Goal: Task Accomplishment & Management: Use online tool/utility

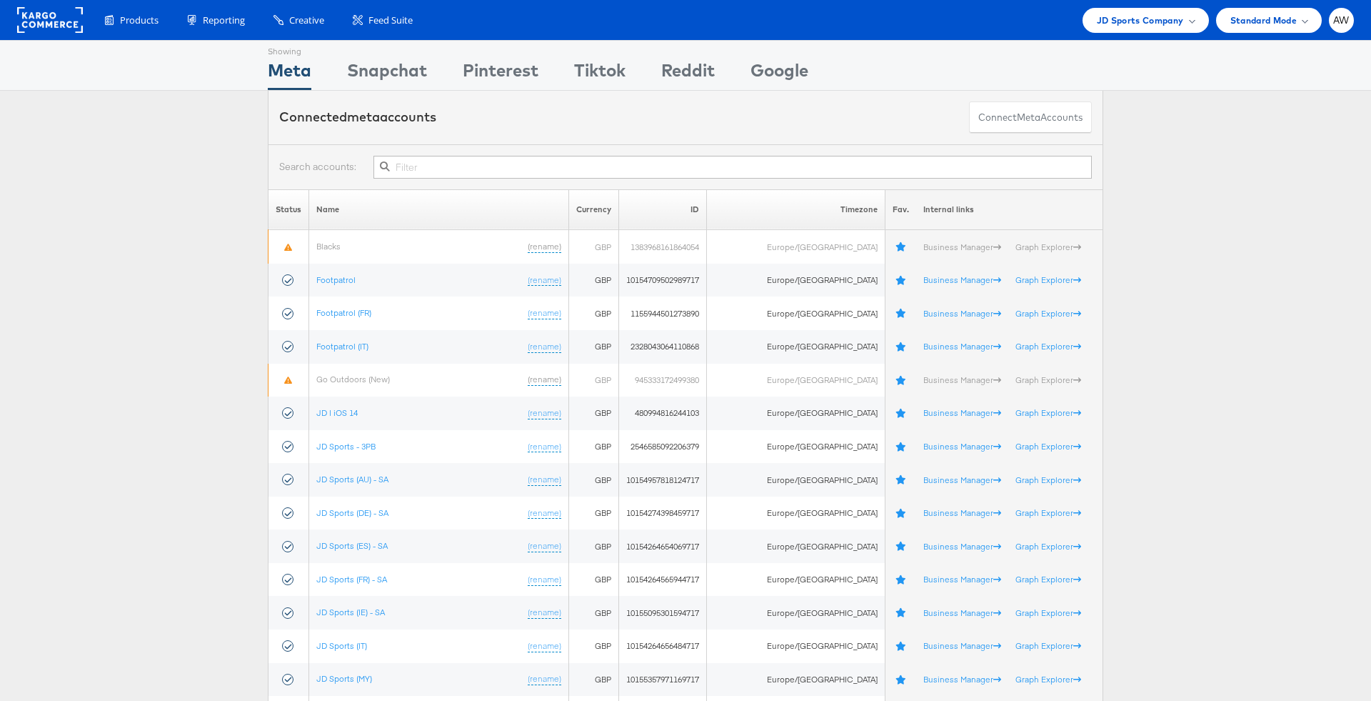
click at [662, 165] on input "text" at bounding box center [732, 167] width 718 height 23
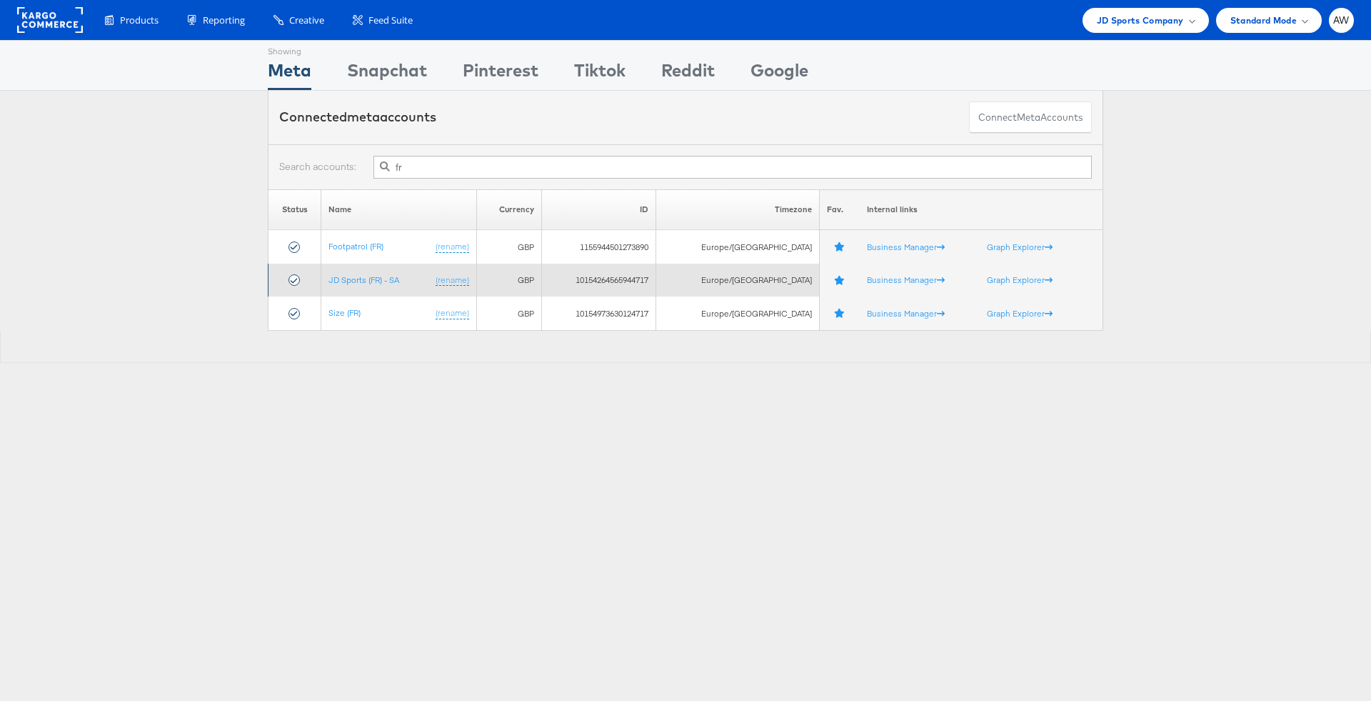
type input "fr"
click at [384, 284] on td "JD Sports (FR) - SA (rename)" at bounding box center [398, 281] width 155 height 34
click at [379, 281] on link "JD Sports (FR) - SA" at bounding box center [364, 279] width 71 height 11
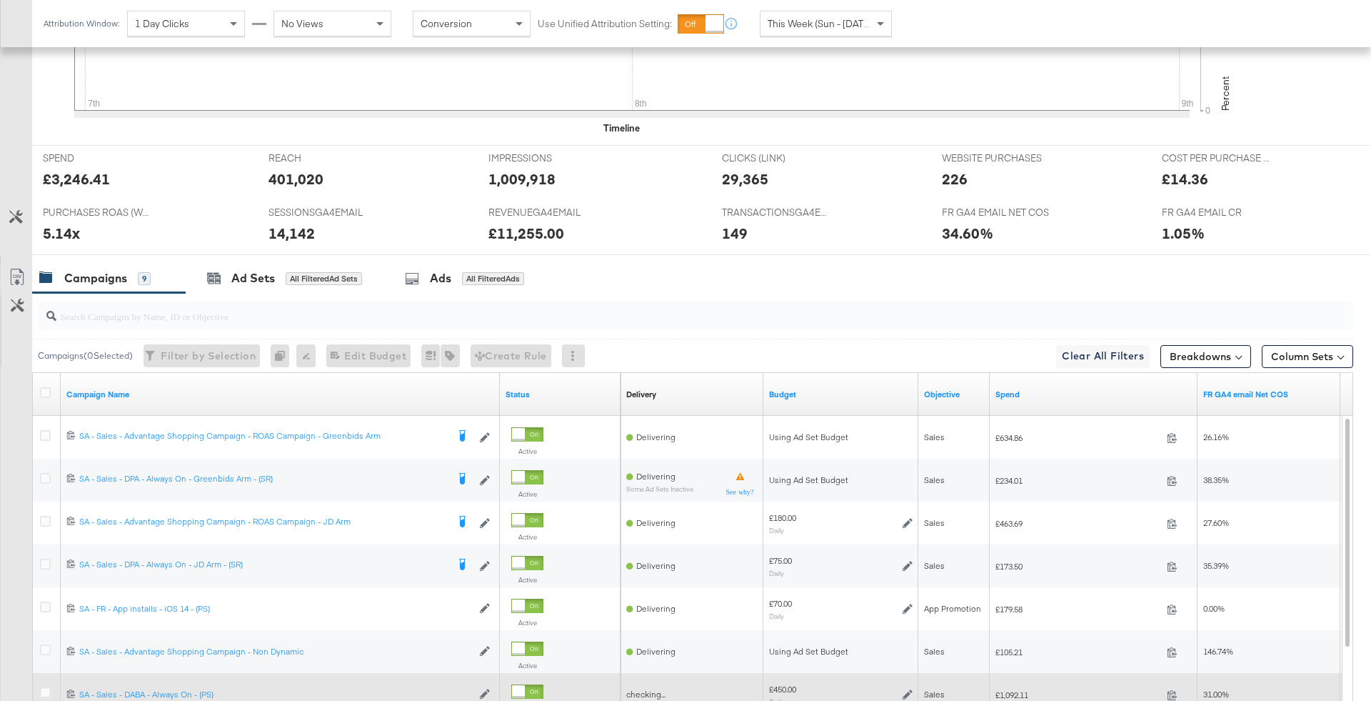
scroll to position [679, 0]
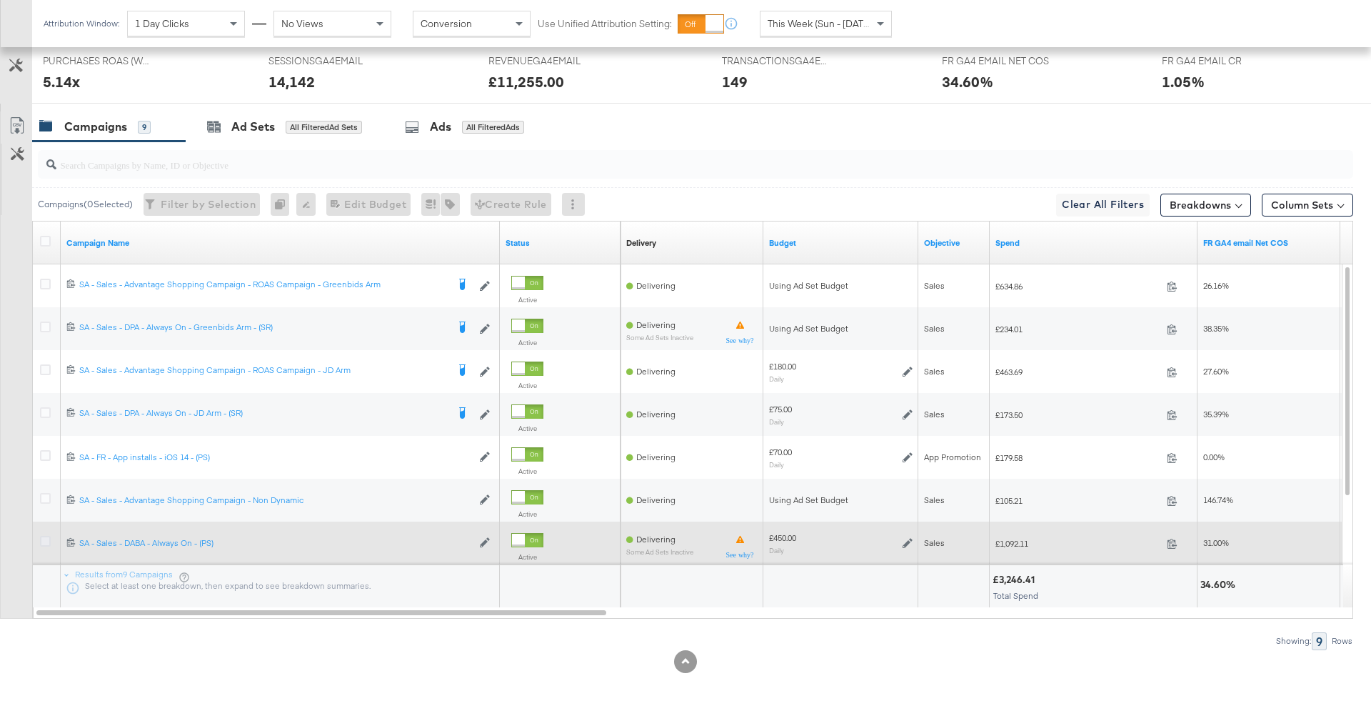
click at [46, 540] on icon at bounding box center [45, 541] width 11 height 11
click at [0, 0] on input "checkbox" at bounding box center [0, 0] width 0 height 0
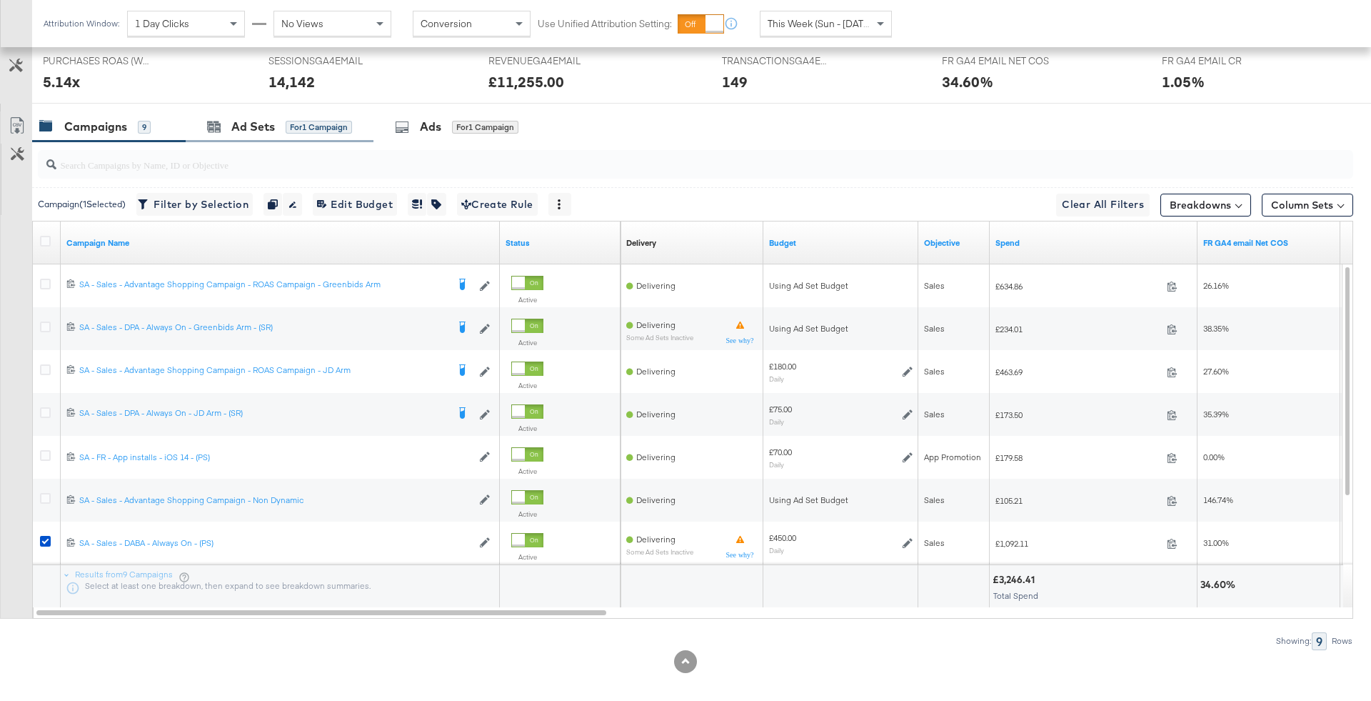
click at [316, 136] on div "Ad Sets for 1 Campaign" at bounding box center [280, 126] width 188 height 31
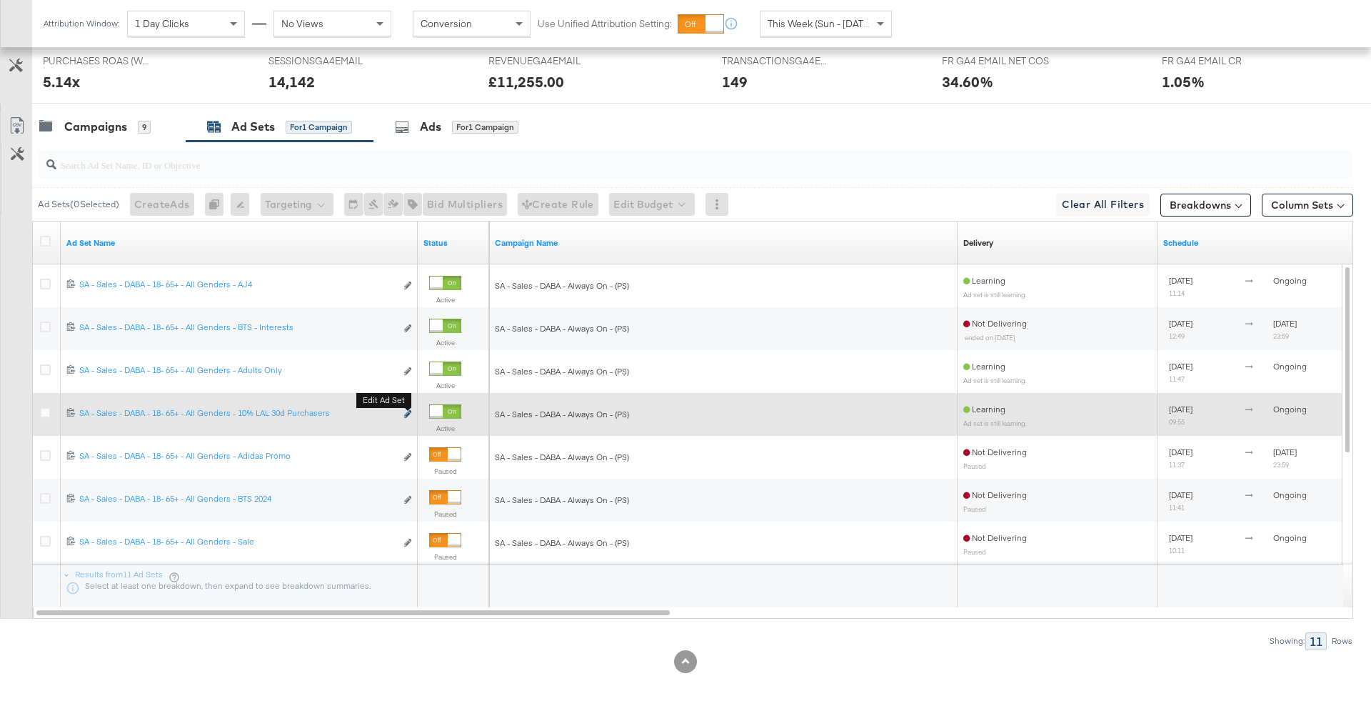
click at [406, 411] on icon "link" at bounding box center [407, 414] width 7 height 8
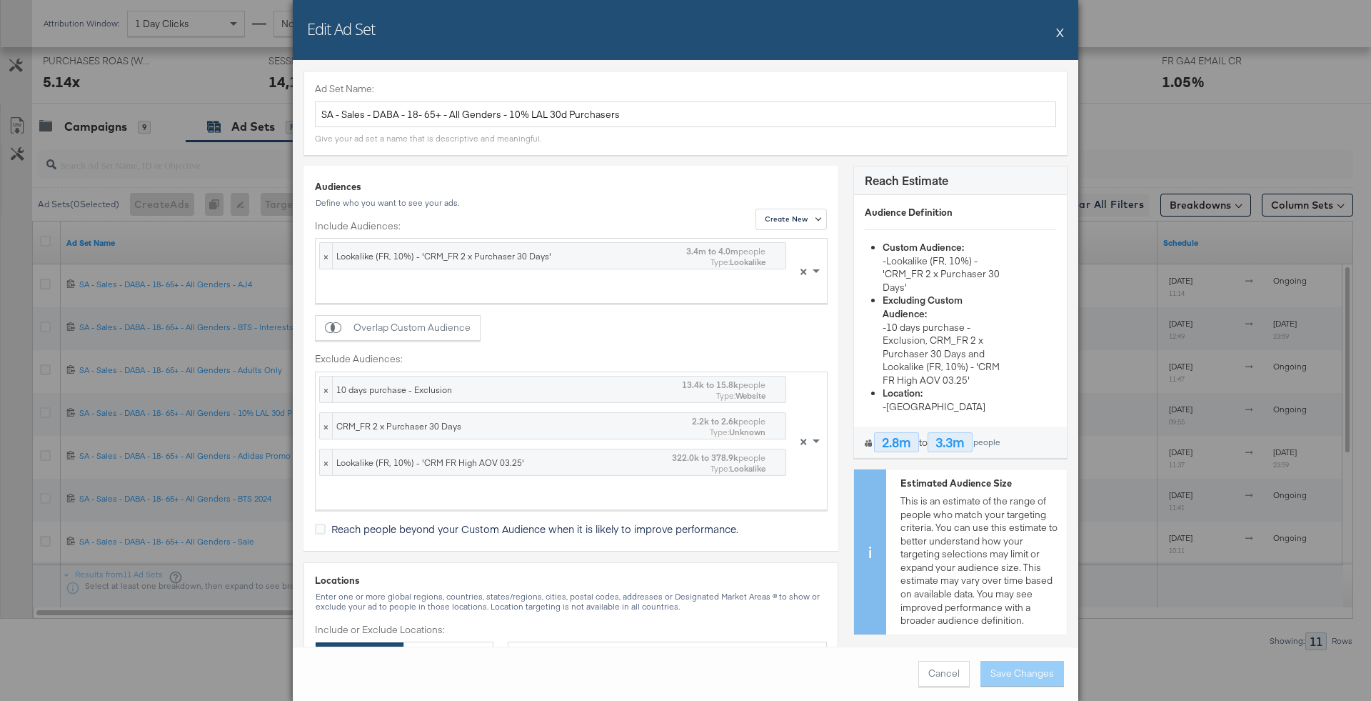
click at [603, 199] on div "Define who you want to see your ads." at bounding box center [571, 203] width 513 height 10
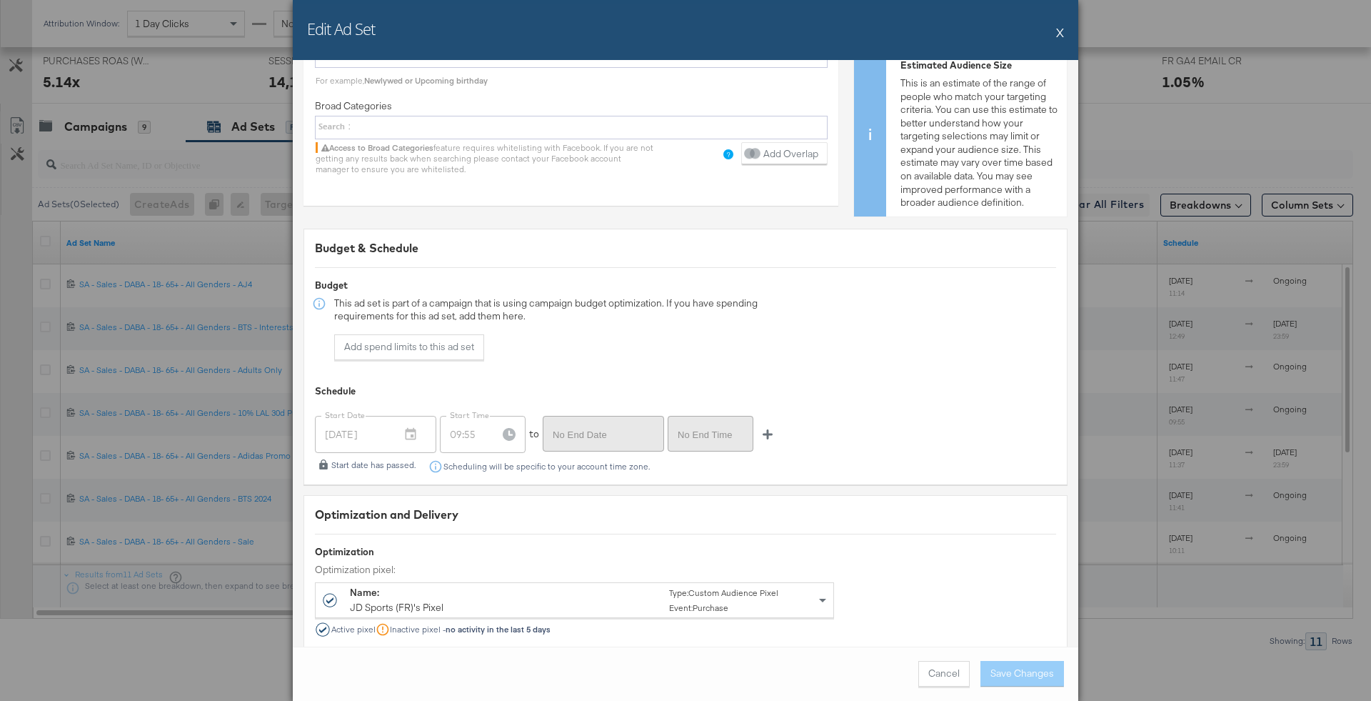
scroll to position [3026, 0]
